Goal: Information Seeking & Learning: Learn about a topic

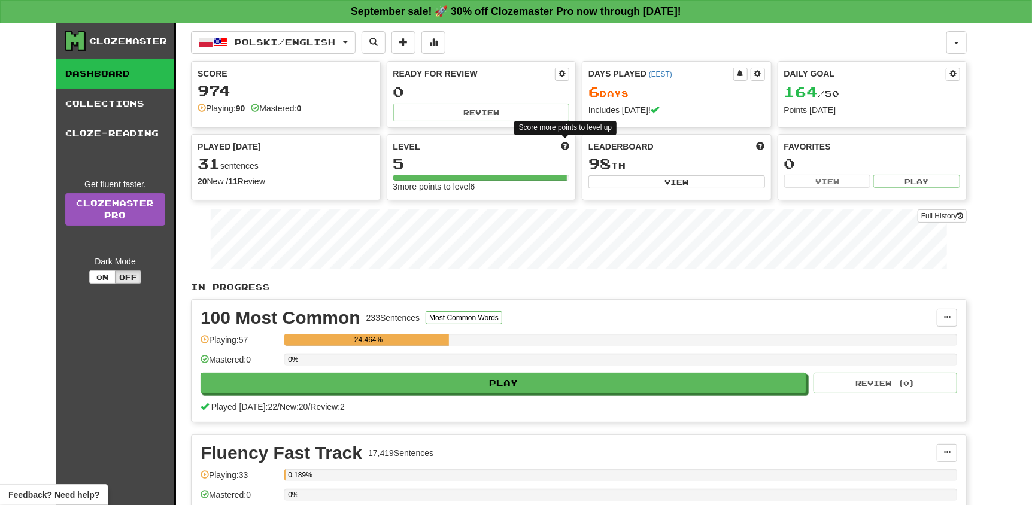
click at [564, 143] on span at bounding box center [565, 146] width 8 height 8
click at [395, 160] on div "5" at bounding box center [481, 163] width 177 height 15
click at [408, 44] on span at bounding box center [403, 42] width 8 height 8
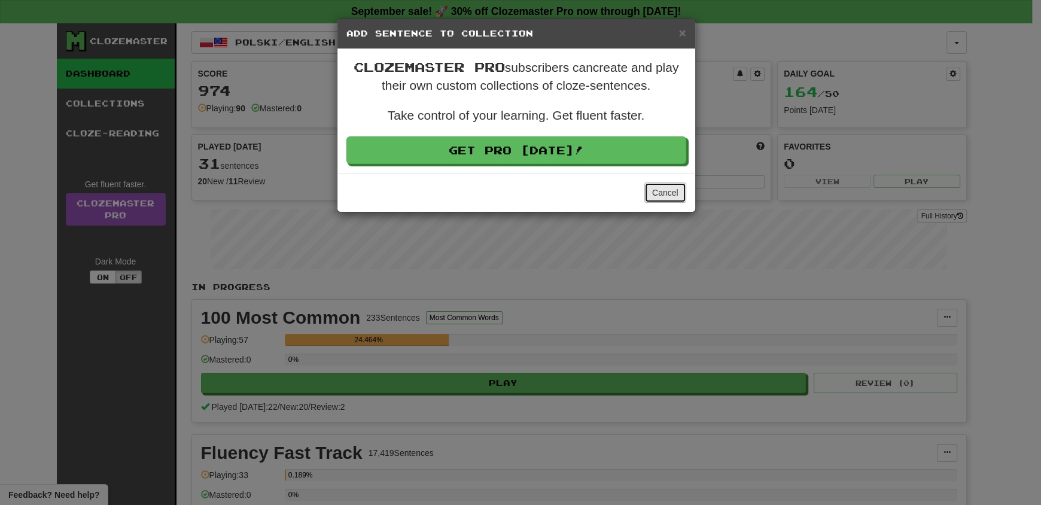
click at [659, 184] on button "Cancel" at bounding box center [666, 193] width 42 height 20
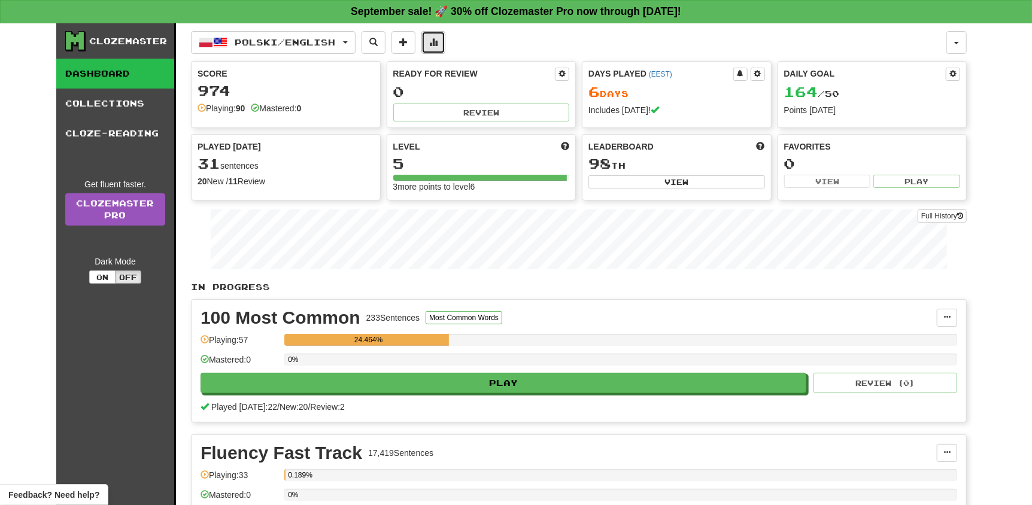
click at [445, 50] on button at bounding box center [433, 42] width 24 height 23
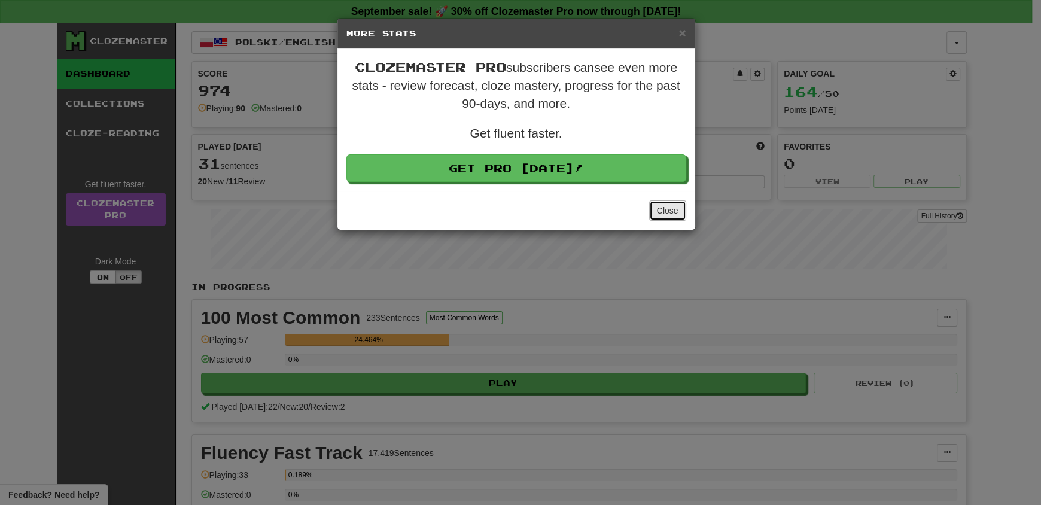
click at [661, 204] on button "Close" at bounding box center [667, 210] width 37 height 20
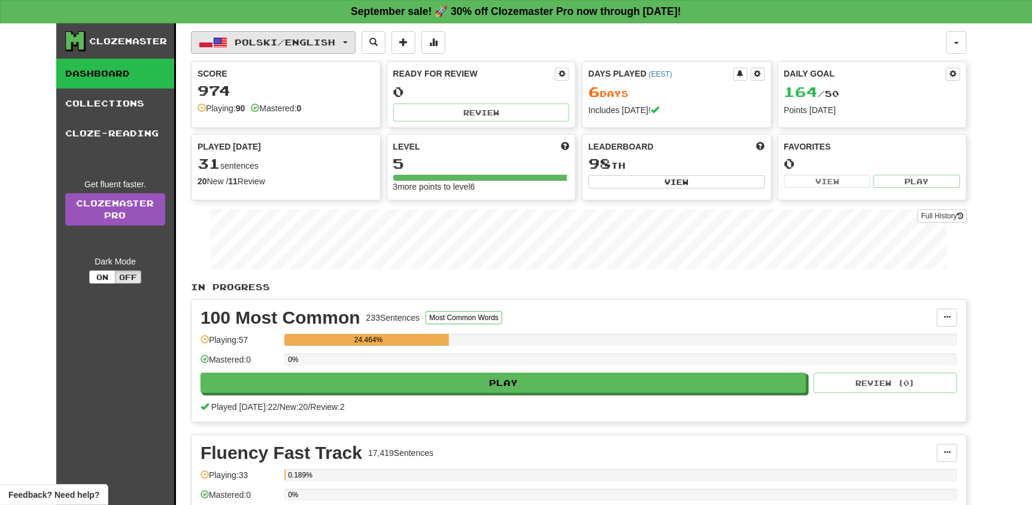
click at [315, 45] on span "Polski / English" at bounding box center [285, 42] width 101 height 10
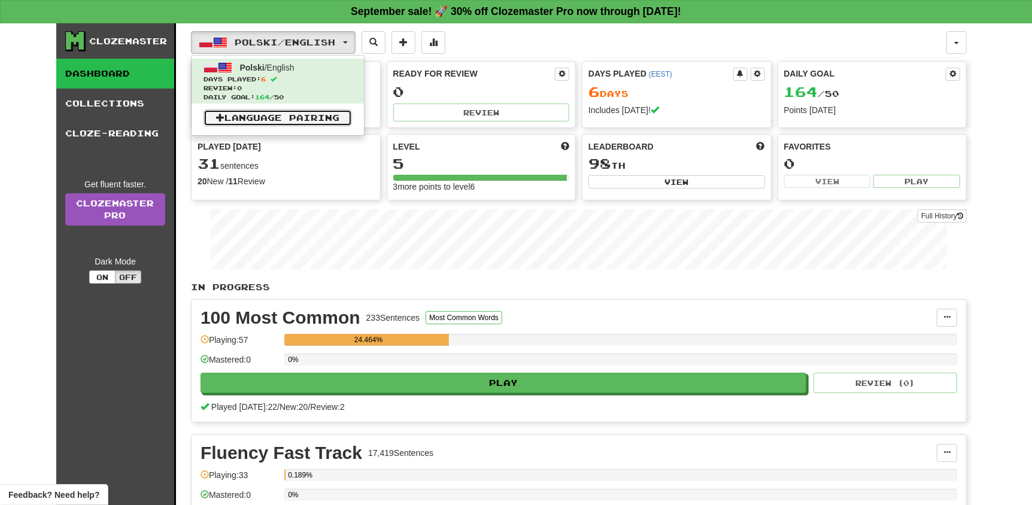
click at [278, 116] on link "Language Pairing" at bounding box center [277, 118] width 148 height 17
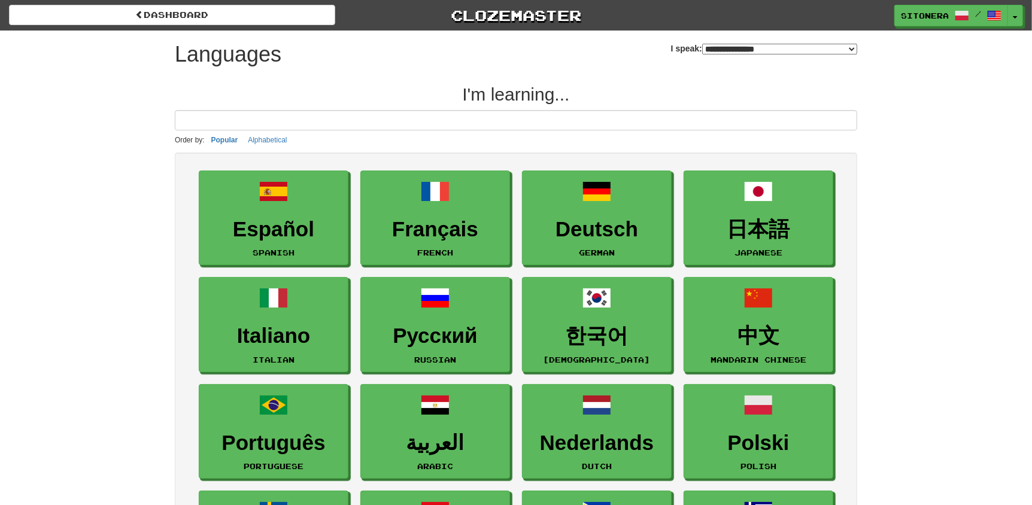
click at [702, 49] on select "**********" at bounding box center [779, 49] width 155 height 11
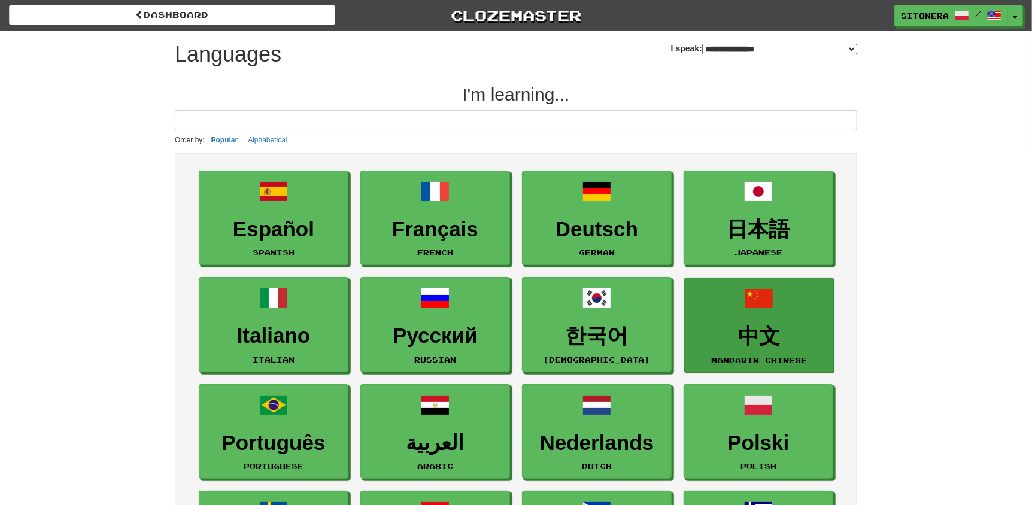
select select "********"
click at [702, 44] on select "**********" at bounding box center [779, 49] width 155 height 11
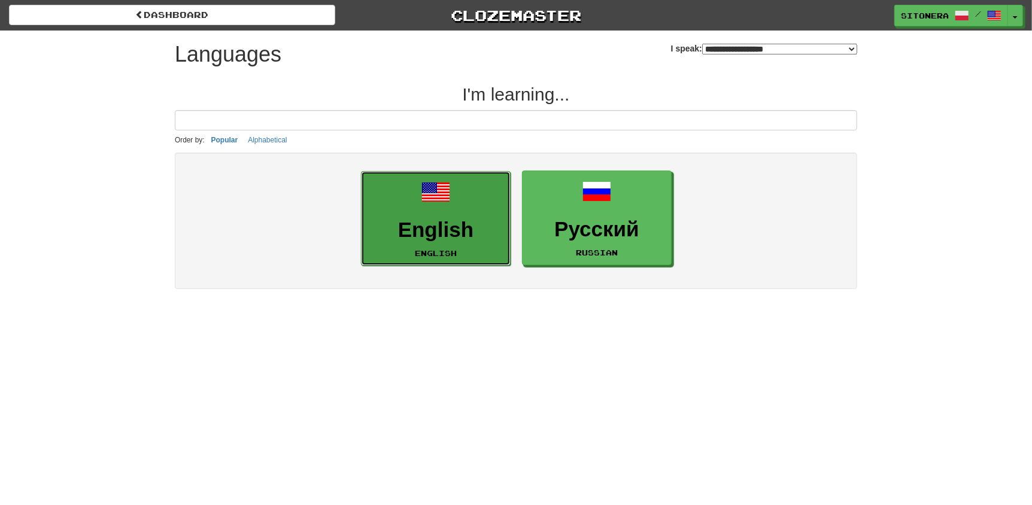
click at [499, 247] on link "English English" at bounding box center [436, 218] width 150 height 95
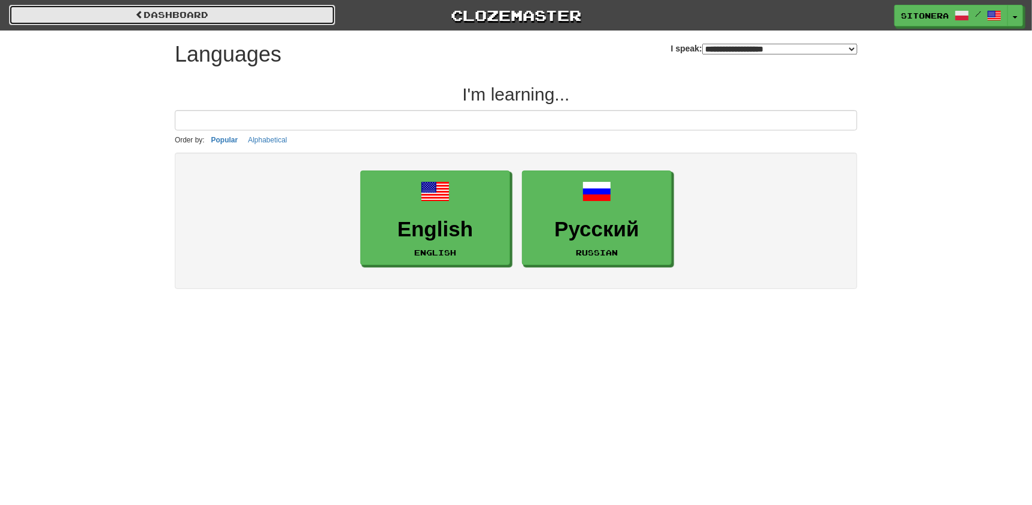
click at [166, 11] on link "dashboard" at bounding box center [172, 15] width 326 height 20
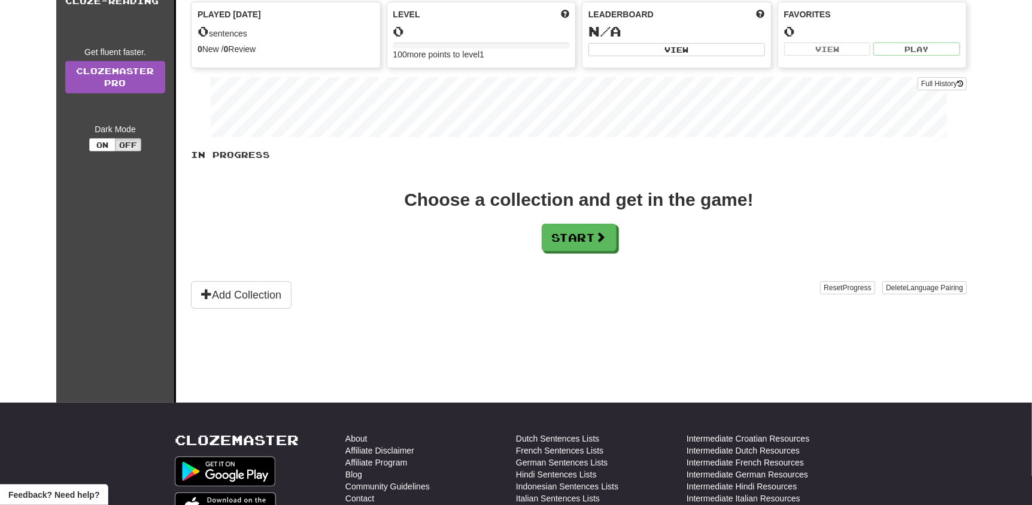
scroll to position [149, 0]
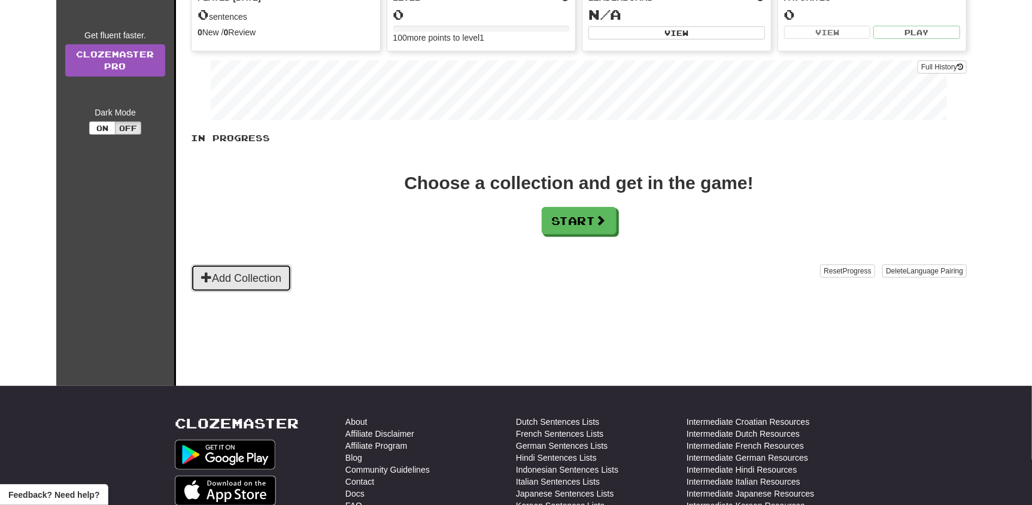
click at [256, 279] on button "Add Collection" at bounding box center [241, 279] width 101 height 28
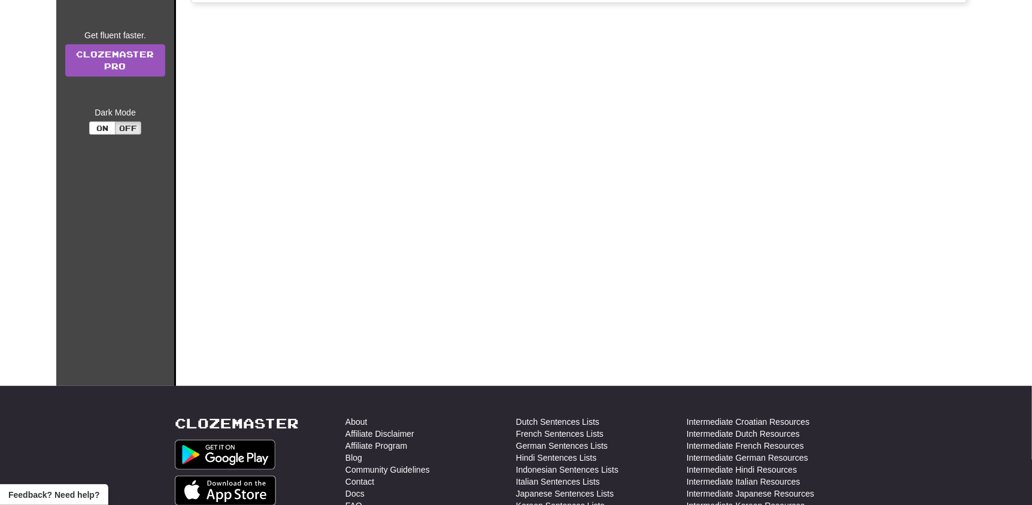
scroll to position [0, 0]
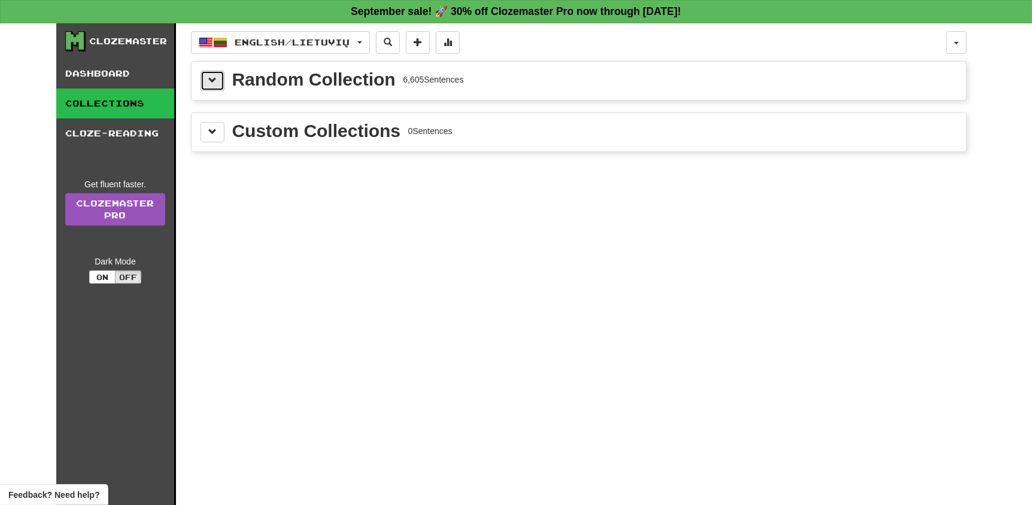
click at [214, 84] on span at bounding box center [212, 80] width 8 height 8
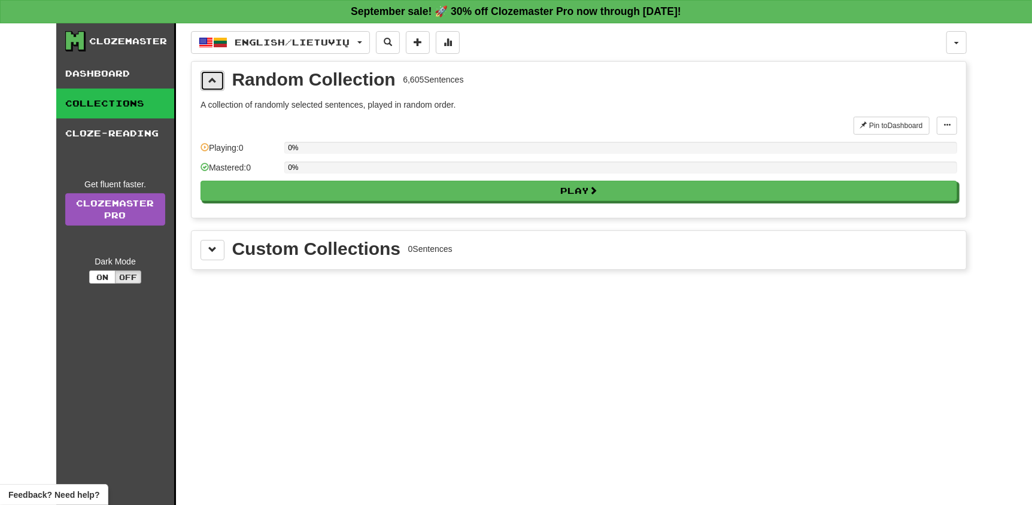
click at [214, 84] on span at bounding box center [212, 80] width 8 height 8
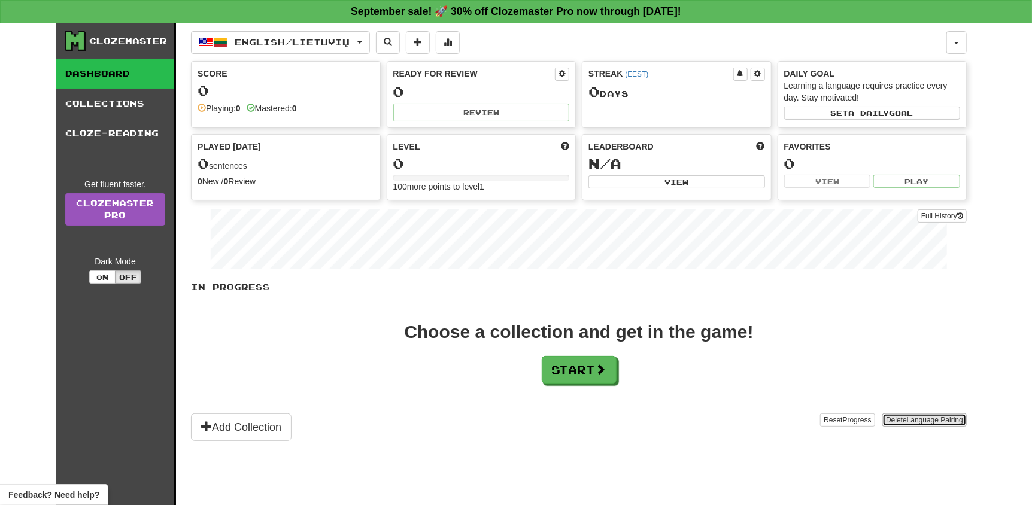
click at [919, 416] on span "Language Pairing" at bounding box center [935, 420] width 56 height 8
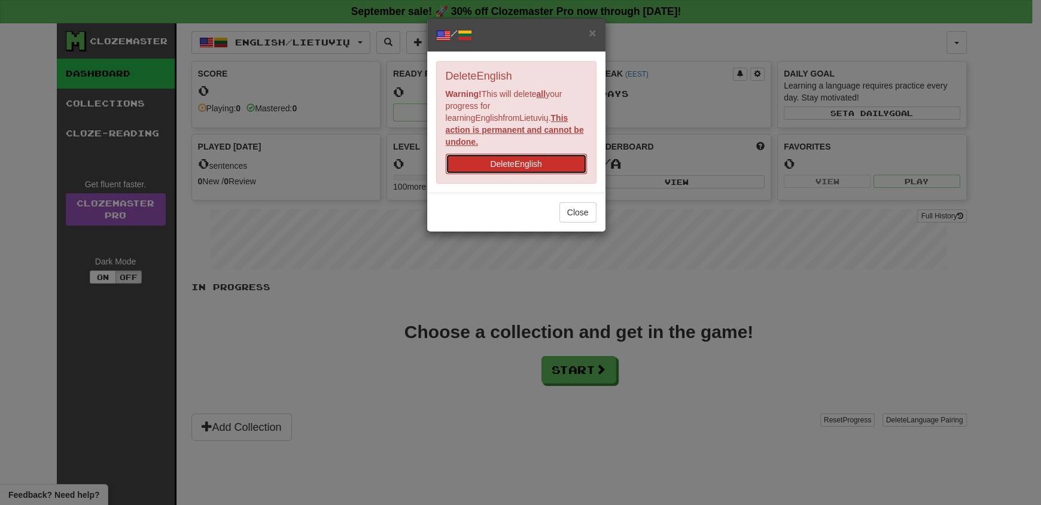
click at [539, 154] on button "Delete English" at bounding box center [516, 164] width 141 height 20
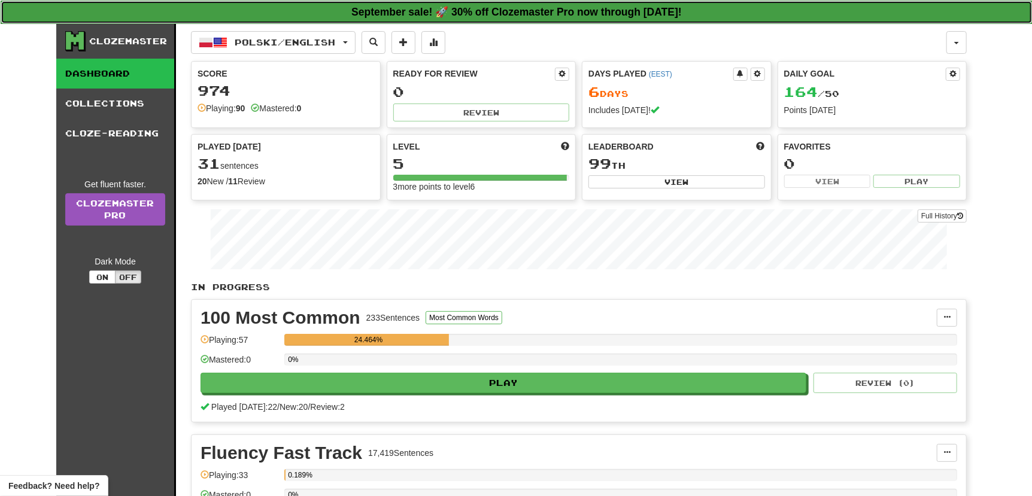
click at [431, 11] on strong "September sale! 🚀 30% off Clozemaster Pro now through Sunday September 21!" at bounding box center [516, 12] width 330 height 12
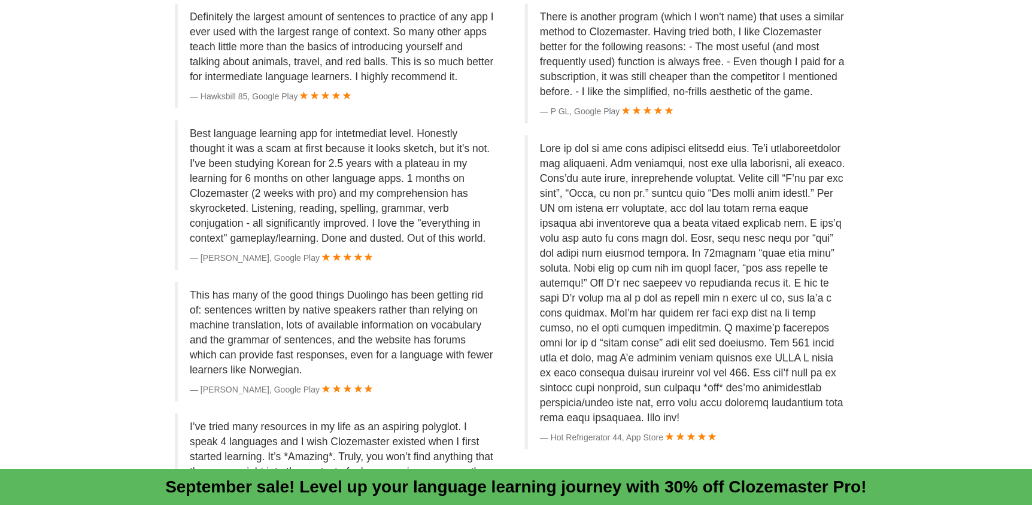
scroll to position [2457, 0]
click at [356, 309] on p "This has many of the good things Duolingo has been getting rid of: sentences wr…" at bounding box center [342, 332] width 305 height 90
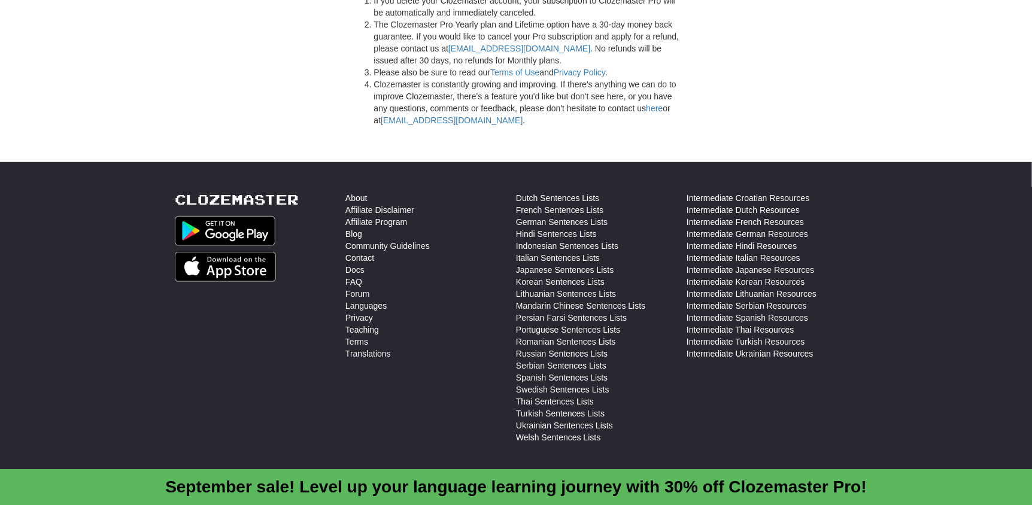
scroll to position [3314, 0]
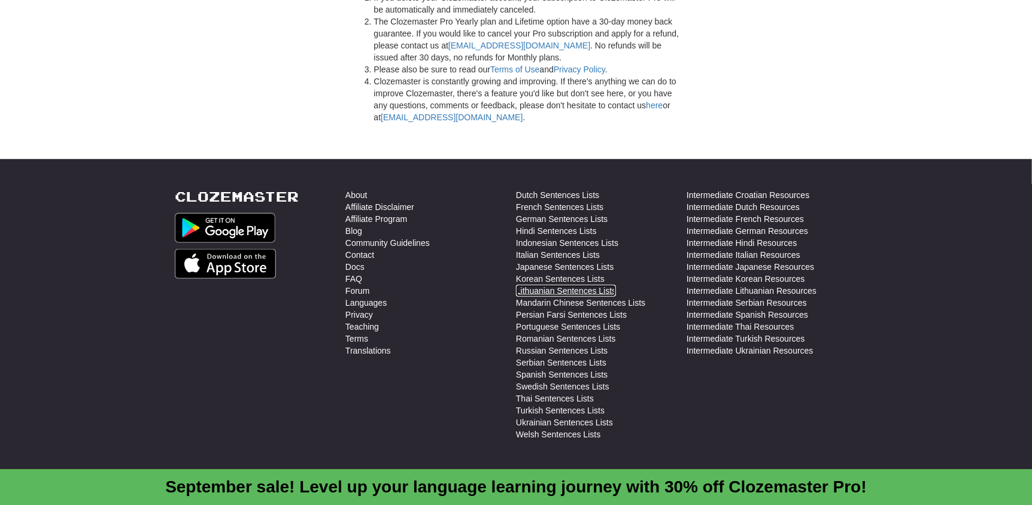
click at [596, 285] on link "Lithuanian Sentences Lists" at bounding box center [566, 291] width 100 height 12
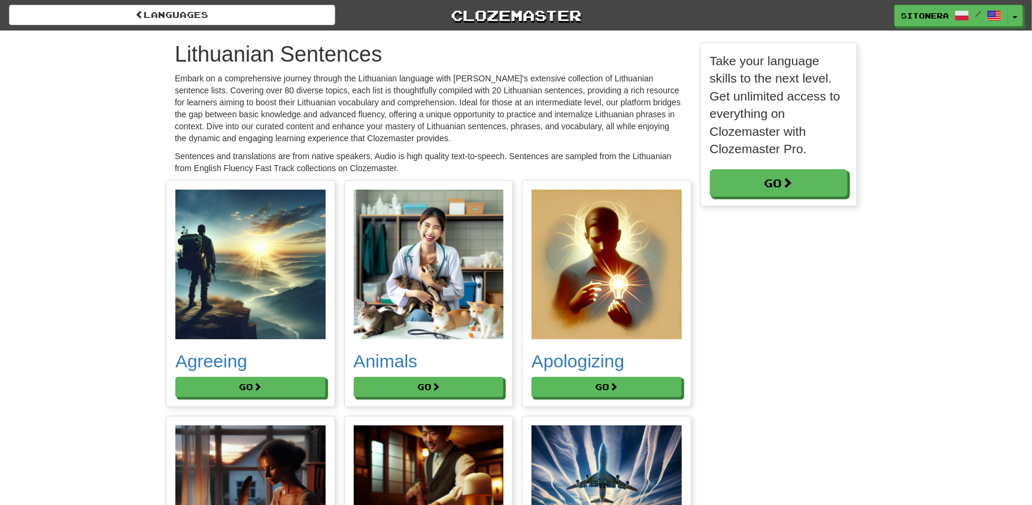
scroll to position [6831, 700]
click at [254, 292] on img at bounding box center [250, 265] width 150 height 150
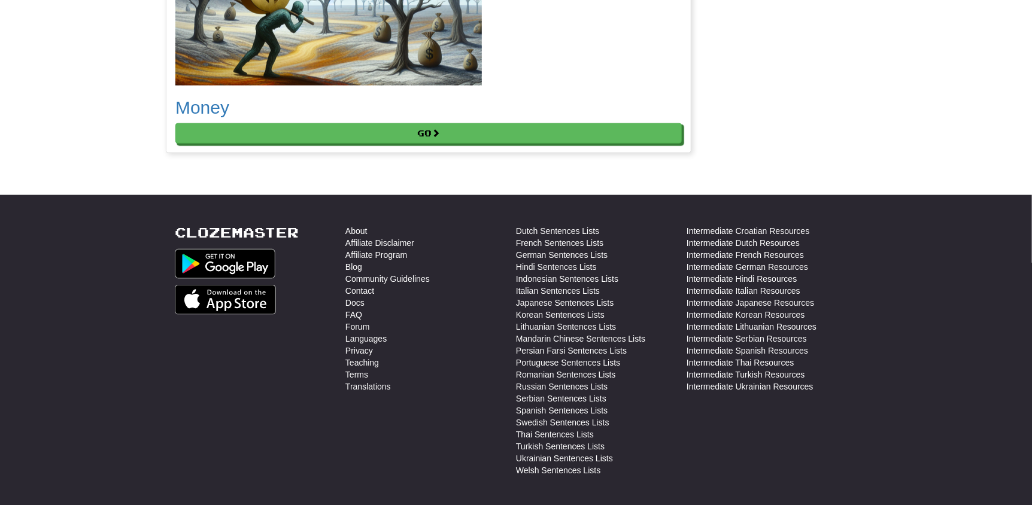
scroll to position [3625, 0]
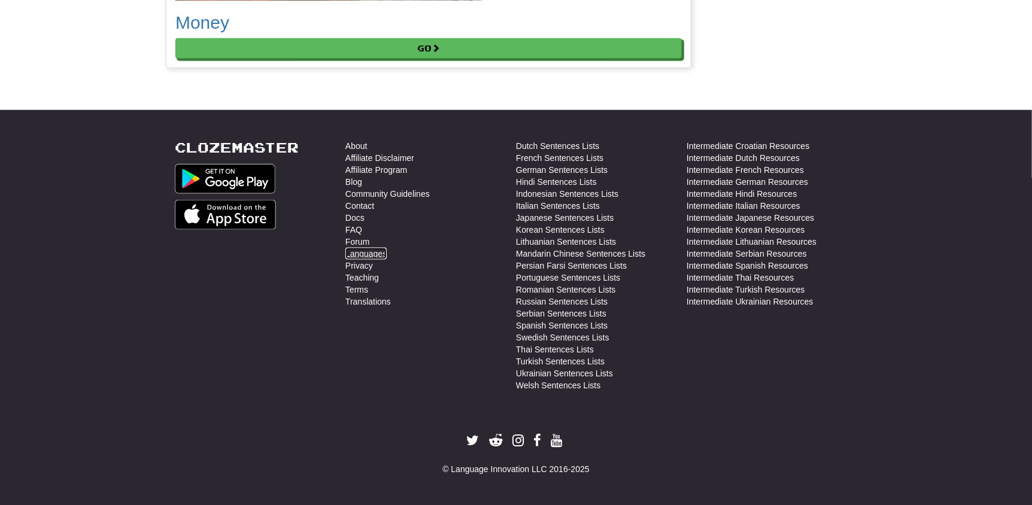
click at [381, 254] on link "Languages" at bounding box center [365, 254] width 41 height 12
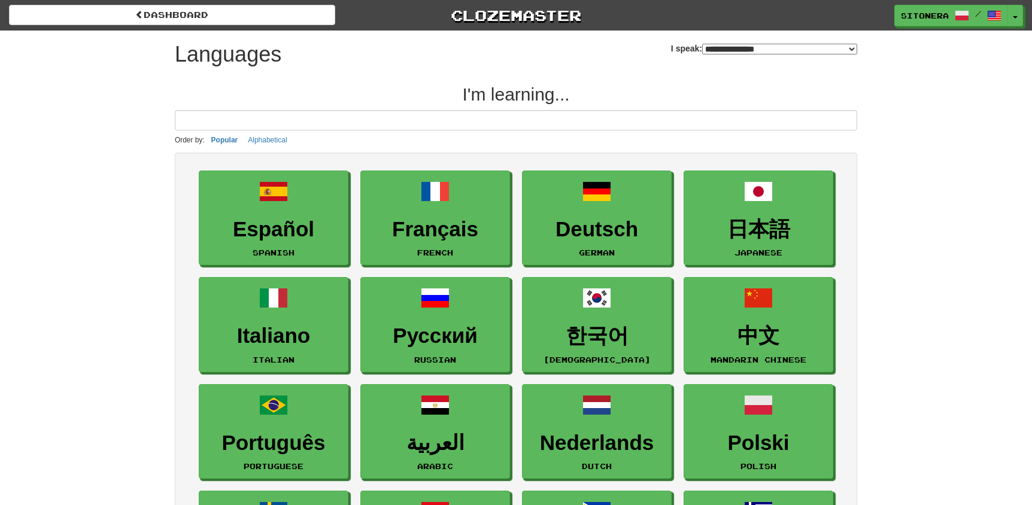
select select "*******"
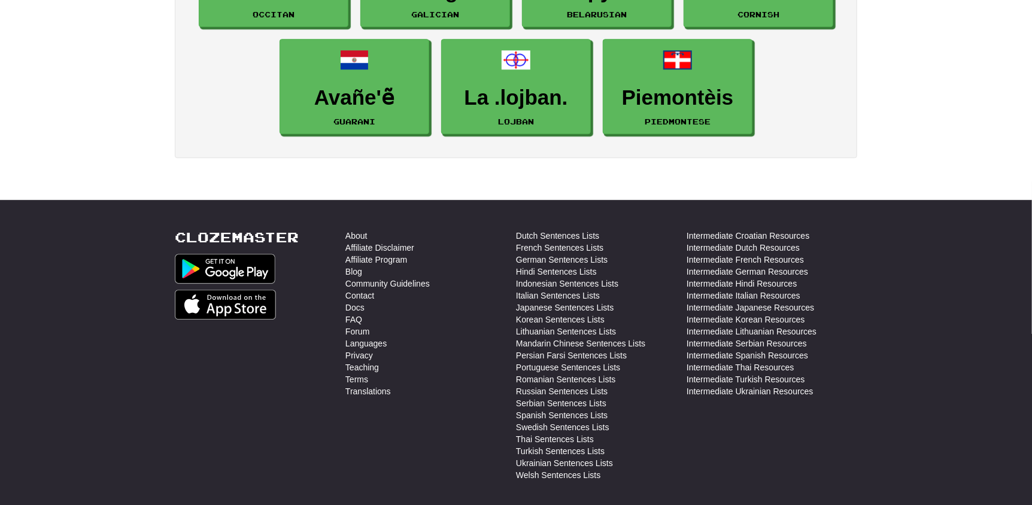
scroll to position [2034, 0]
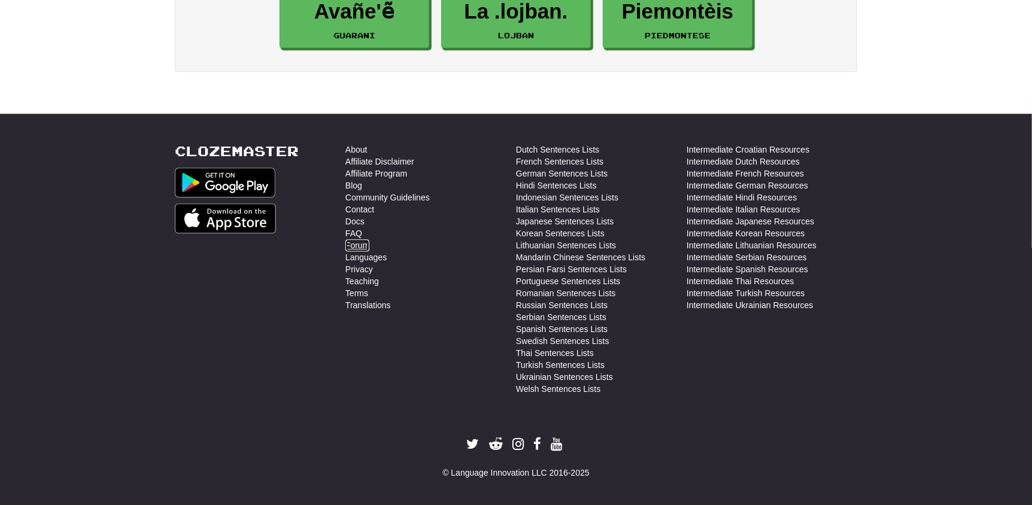
click at [355, 241] on link "Forum" at bounding box center [357, 245] width 24 height 12
